Goal: Navigation & Orientation: Go to known website

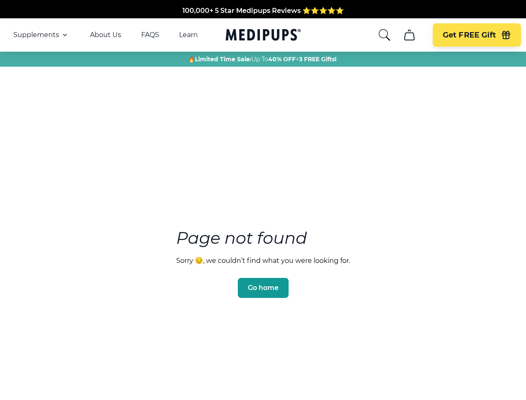
click at [263, 200] on section "Page not found Sorry 😔, we couldn’t find what you were looking for. Go home" at bounding box center [263, 243] width 526 height 320
click at [41, 35] on span "Supplements" at bounding box center [36, 35] width 46 height 8
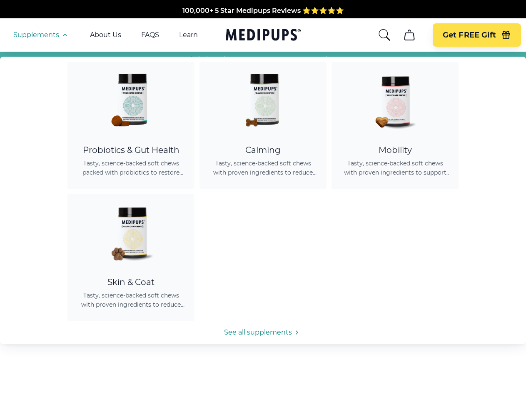
click at [64, 35] on icon "button" at bounding box center [65, 35] width 10 height 10
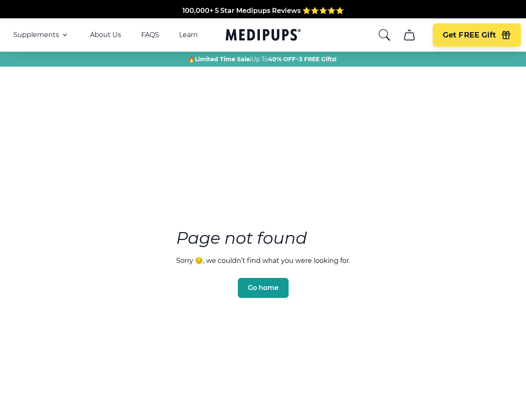
click at [384, 35] on icon "search" at bounding box center [384, 34] width 13 height 13
click at [409, 35] on icon "cart" at bounding box center [409, 34] width 13 height 13
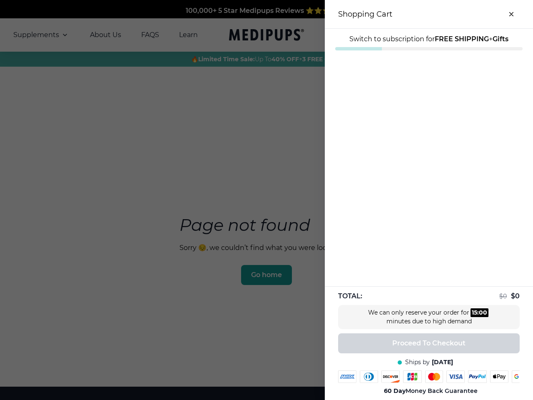
click at [409, 35] on div at bounding box center [266, 200] width 533 height 400
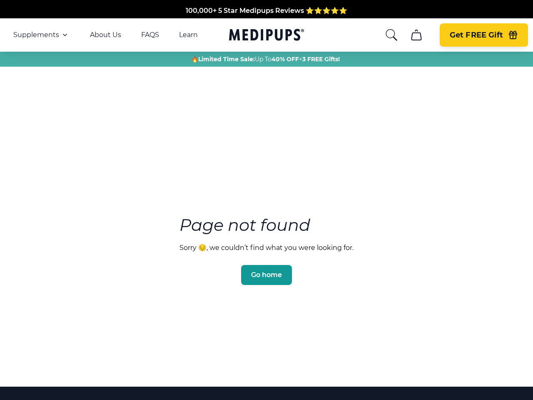
click at [477, 35] on span "Get FREE Gift" at bounding box center [476, 35] width 53 height 10
click at [510, 35] on icon "button" at bounding box center [514, 35] width 8 height 5
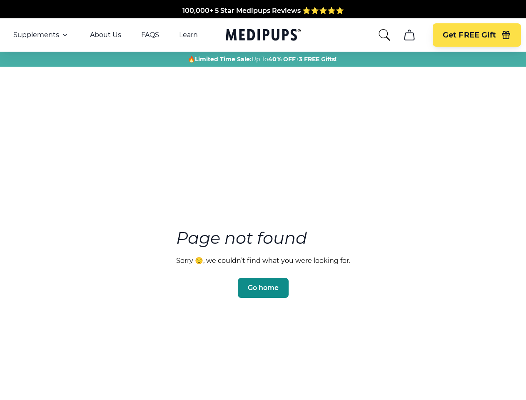
click at [263, 284] on span "Go home" at bounding box center [263, 288] width 31 height 8
